Goal: Information Seeking & Learning: Understand process/instructions

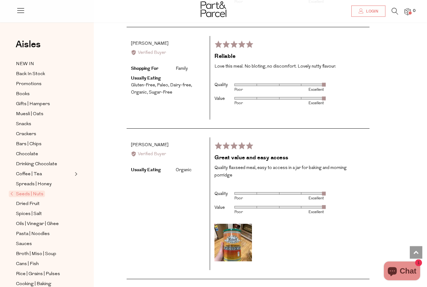
scroll to position [983, 0]
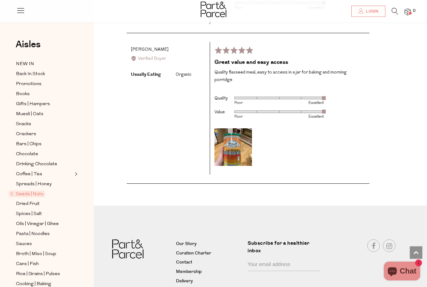
click at [186, 277] on link "Delivery" at bounding box center [209, 281] width 67 height 8
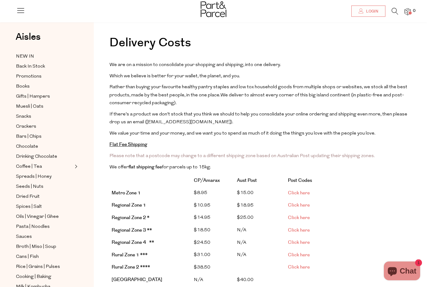
scroll to position [13, 0]
click at [305, 230] on span "Click here" at bounding box center [299, 230] width 22 height 7
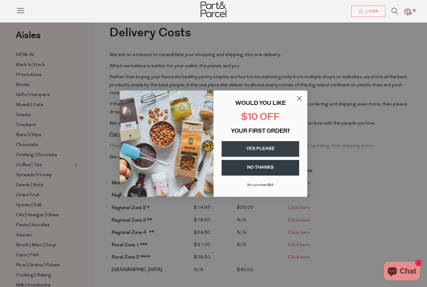
click at [280, 149] on button "YES PLEASE" at bounding box center [261, 149] width 78 height 16
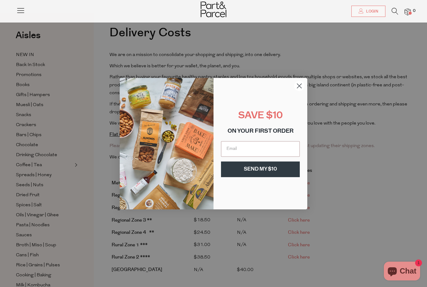
click at [287, 148] on input "Email" at bounding box center [260, 149] width 79 height 16
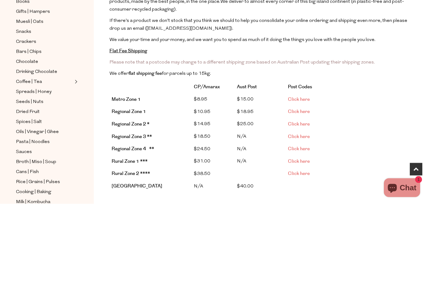
type input "ppye25@gmail.com"
click at [425, 120] on div "Close dialog SAVE $10 ON YOUR FIRST ORDER ppye25@gmail.com SEND MY $10 Submit" at bounding box center [213, 143] width 427 height 287
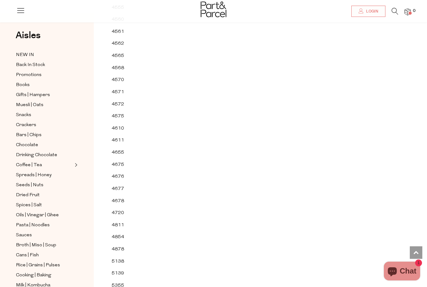
scroll to position [2895, 0]
click at [122, 123] on td "4610" at bounding box center [122, 129] width 27 height 12
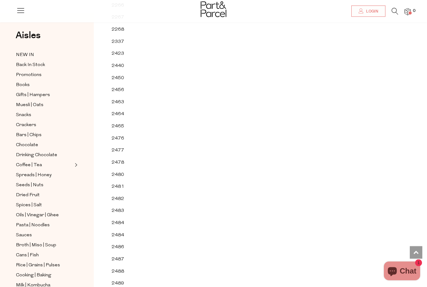
scroll to position [0, 0]
